Goal: Task Accomplishment & Management: Complete application form

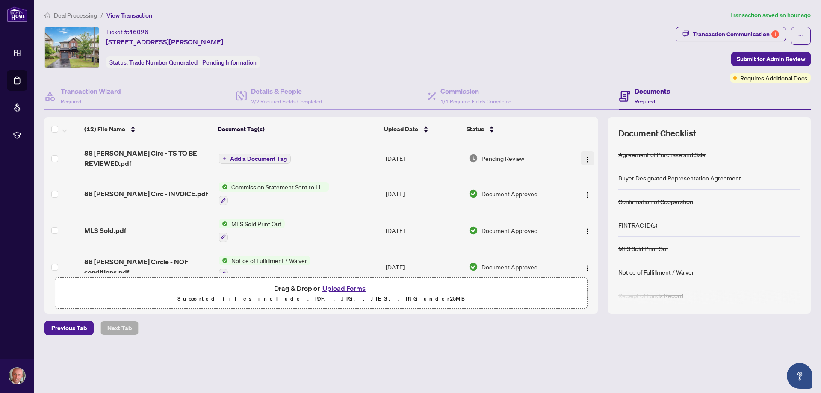
click at [585, 157] on img "button" at bounding box center [587, 159] width 7 height 7
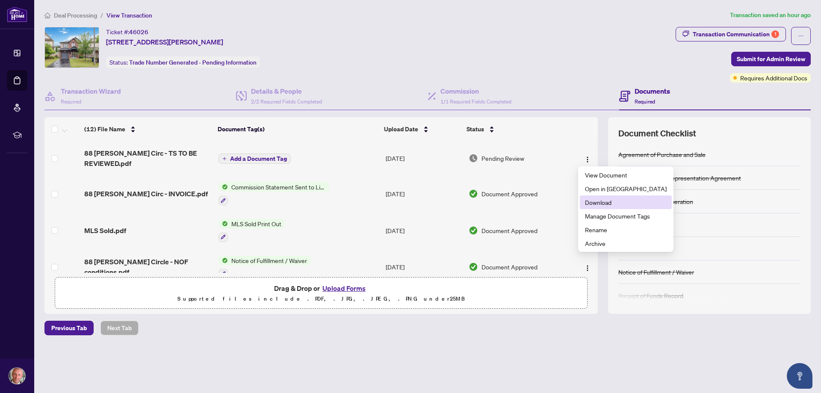
click at [599, 202] on span "Download" at bounding box center [626, 202] width 82 height 9
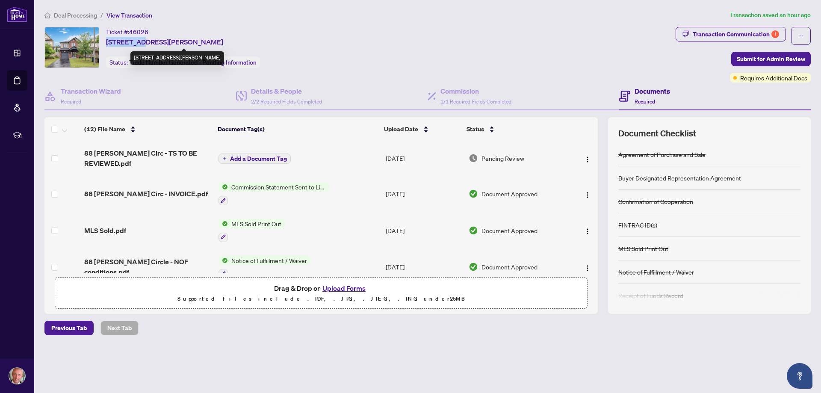
drag, startPoint x: 106, startPoint y: 41, endPoint x: 142, endPoint y: 41, distance: 36.4
click at [142, 41] on span "[STREET_ADDRESS][PERSON_NAME]" at bounding box center [164, 42] width 117 height 10
copy span "88 [PERSON_NAME]"
click at [344, 287] on button "Upload Forms" at bounding box center [344, 288] width 48 height 11
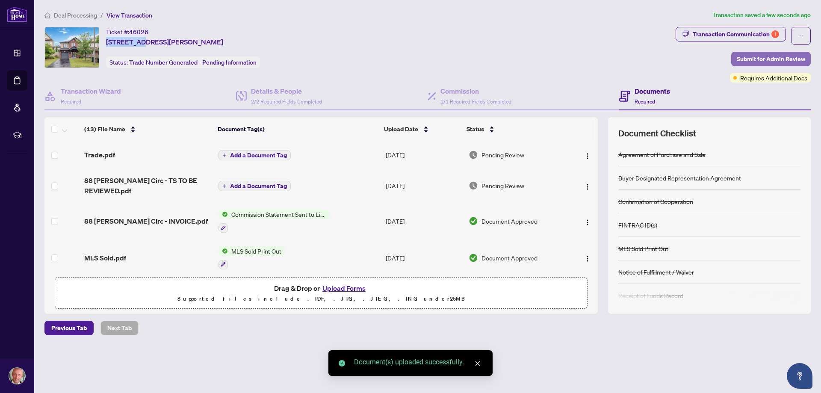
click at [747, 54] on span "Submit for Admin Review" at bounding box center [771, 59] width 68 height 14
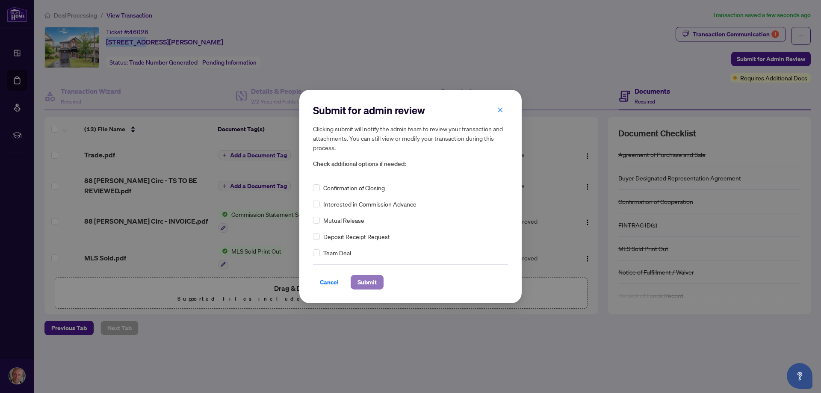
click at [371, 280] on span "Submit" at bounding box center [367, 283] width 19 height 14
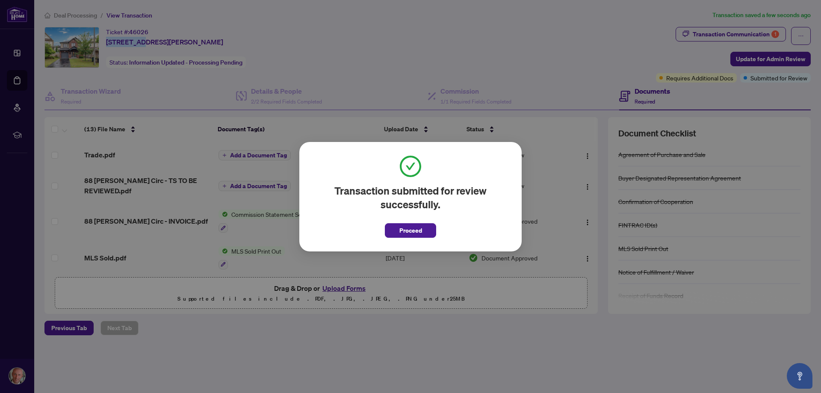
click at [409, 231] on span "Proceed" at bounding box center [411, 231] width 23 height 14
